Goal: Task Accomplishment & Management: Manage account settings

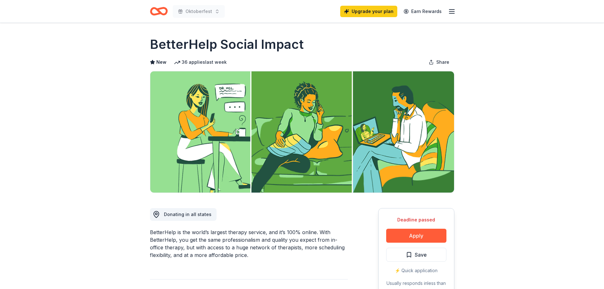
click at [450, 13] on line "button" at bounding box center [451, 13] width 5 height 0
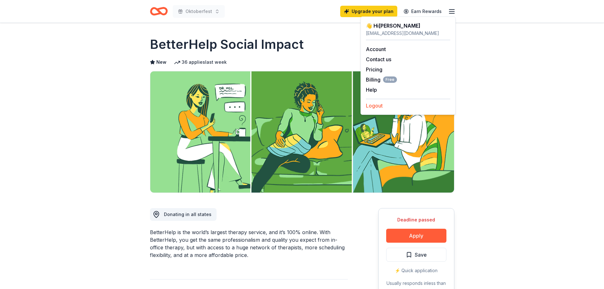
click at [374, 106] on button "Logout" at bounding box center [374, 106] width 17 height 8
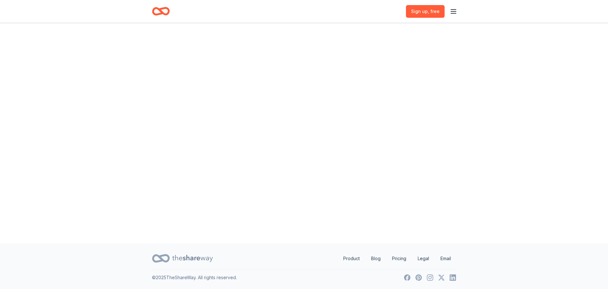
click at [449, 12] on div "Sign up , free" at bounding box center [431, 11] width 51 height 15
click at [455, 14] on icon "button" at bounding box center [454, 12] width 8 height 8
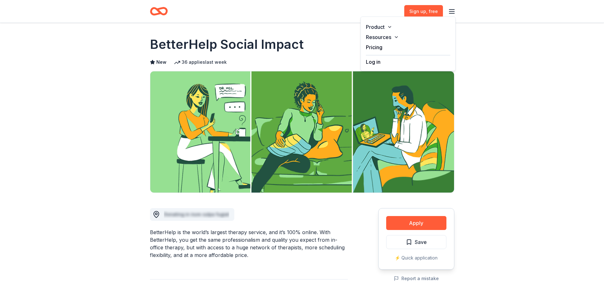
click at [375, 62] on button "Log in" at bounding box center [373, 62] width 15 height 8
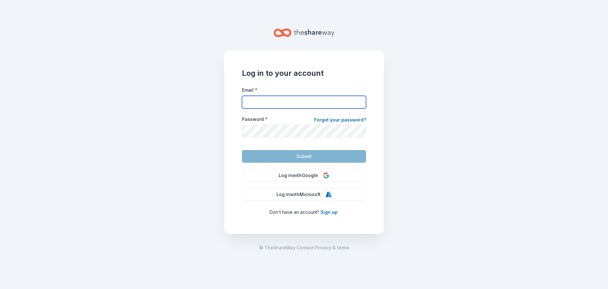
click at [275, 101] on input "Email *" at bounding box center [304, 102] width 124 height 13
type input "[EMAIL_ADDRESS][DOMAIN_NAME]"
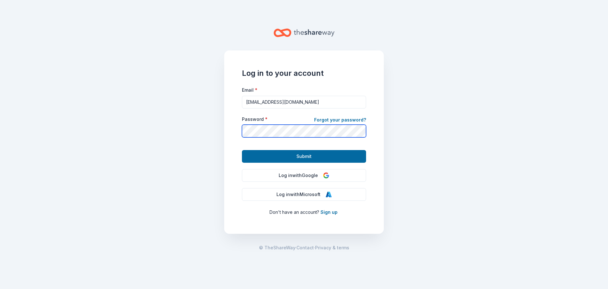
click at [242, 150] on button "Submit" at bounding box center [304, 156] width 124 height 13
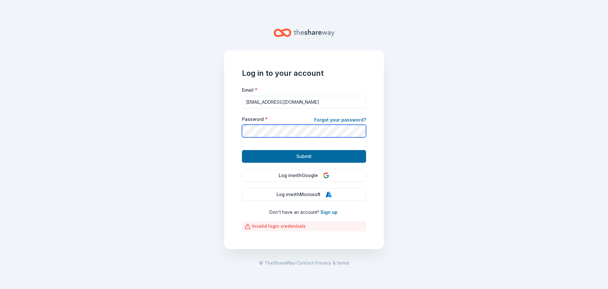
click at [184, 143] on main "Log in to your account Email * [EMAIL_ADDRESS][DOMAIN_NAME] Password * Forgot y…" at bounding box center [304, 144] width 608 height 289
click at [242, 150] on button "Submit" at bounding box center [304, 156] width 124 height 13
click at [212, 146] on main "Log in to your account Email * [EMAIL_ADDRESS][DOMAIN_NAME] Password * Forgot y…" at bounding box center [304, 144] width 608 height 289
click at [242, 150] on button "Submit" at bounding box center [304, 156] width 124 height 13
click at [220, 138] on main "Log in to your account Email * [EMAIL_ADDRESS][DOMAIN_NAME] Password * Forgot y…" at bounding box center [304, 144] width 608 height 289
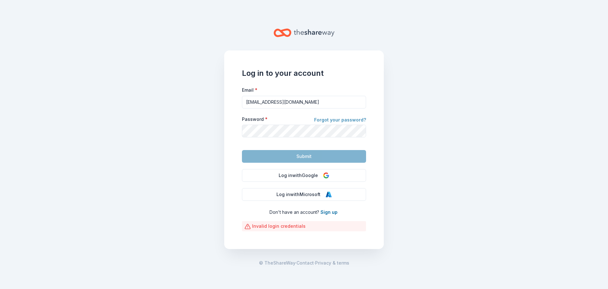
click at [329, 121] on link "Forgot your password?" at bounding box center [340, 120] width 52 height 9
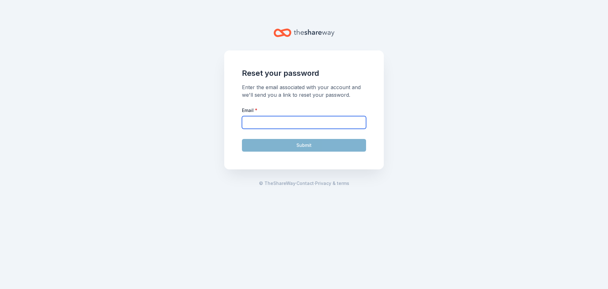
click at [289, 125] on input "Email *" at bounding box center [304, 122] width 124 height 13
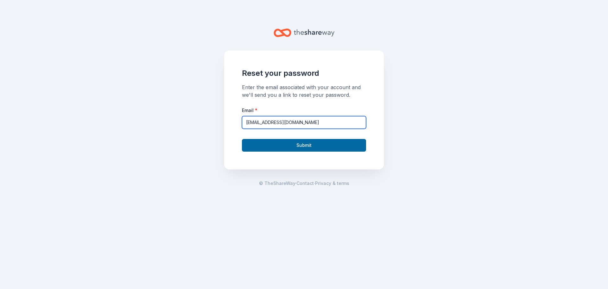
type input "[EMAIL_ADDRESS][DOMAIN_NAME]"
click at [242, 139] on button "Submit" at bounding box center [304, 145] width 124 height 13
